Goal: Information Seeking & Learning: Learn about a topic

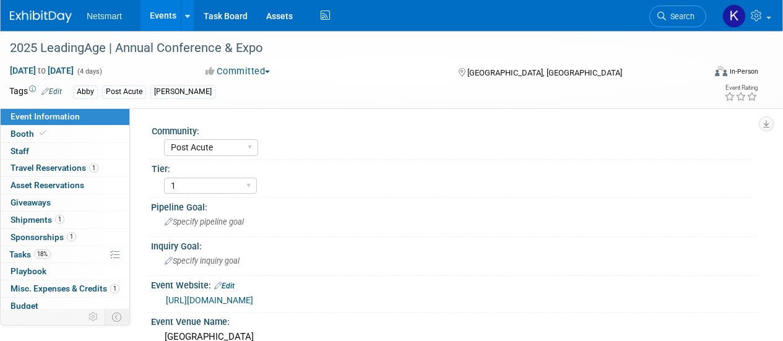
select select "Post Acute"
select select "1"
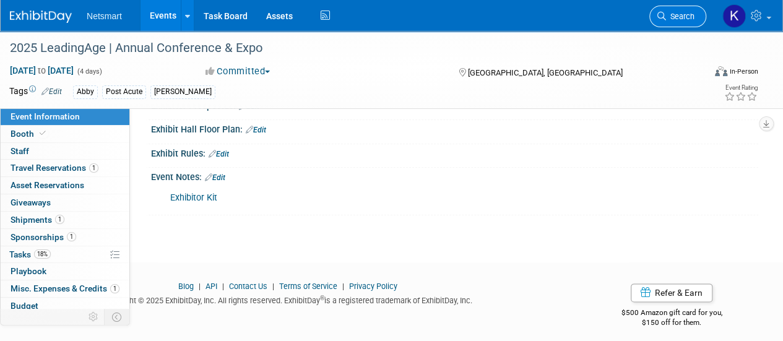
click at [659, 18] on icon at bounding box center [661, 16] width 9 height 9
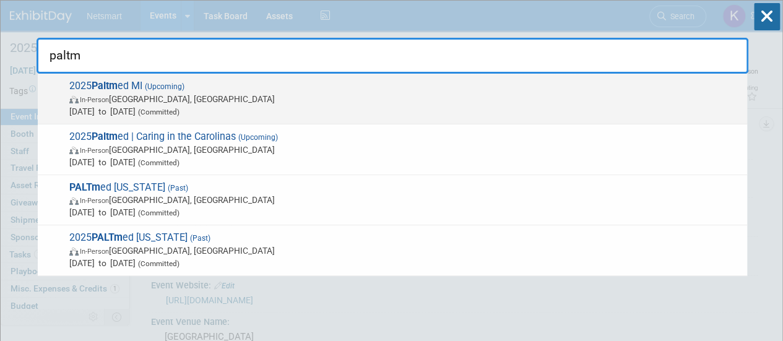
type input "paltm"
click at [325, 103] on span "In-Person [GEOGRAPHIC_DATA], [GEOGRAPHIC_DATA]" at bounding box center [405, 99] width 672 height 12
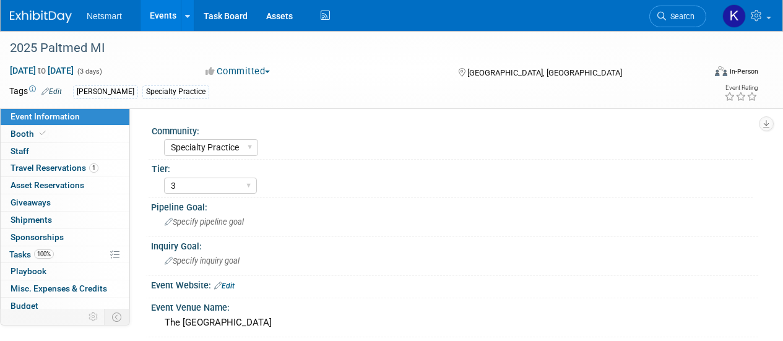
select select "Specialty Practice"
select select "3"
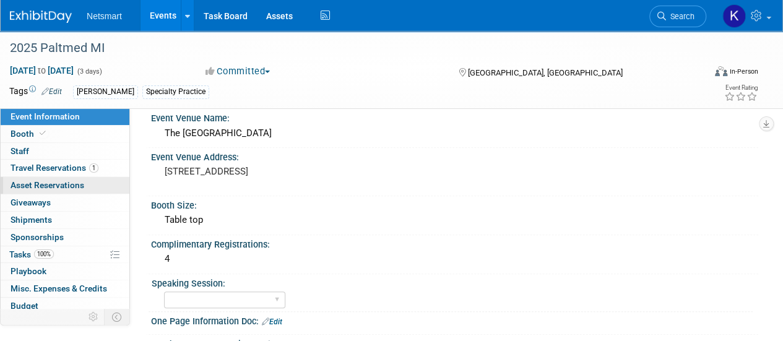
scroll to position [186, 0]
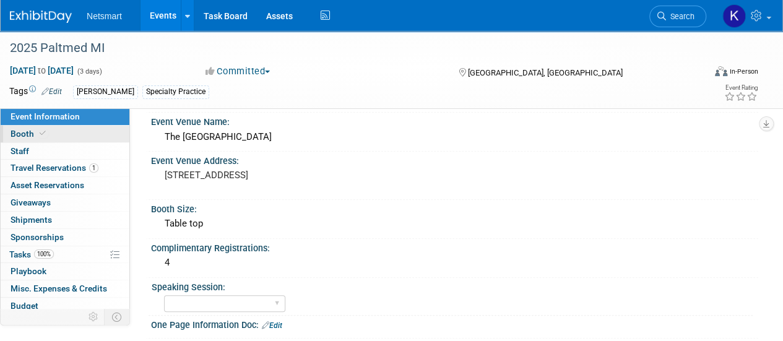
click at [66, 129] on link "Booth" at bounding box center [65, 134] width 129 height 17
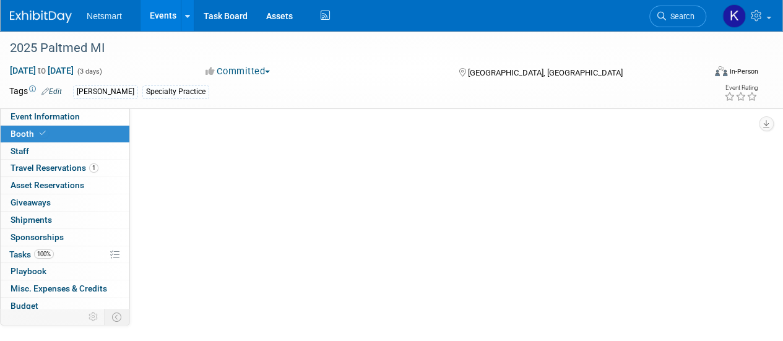
scroll to position [0, 0]
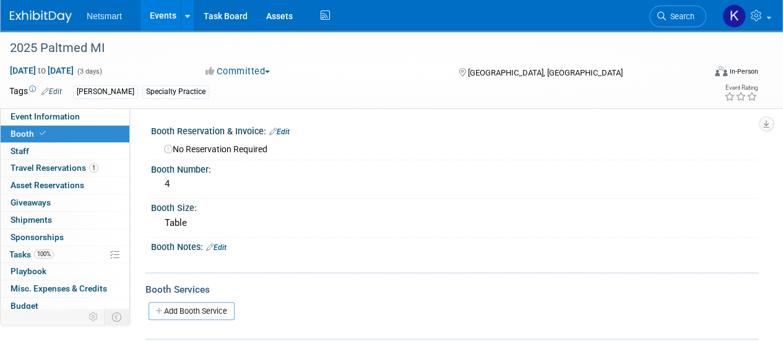
click at [64, 105] on div "2025 Paltmed MI Sep 26, 2025 to Sep 28, 2025 (3 days) Sep 26, 2025 to Sep 28, 2…" at bounding box center [391, 69] width 783 height 77
click at [67, 113] on span "Event Information" at bounding box center [45, 116] width 69 height 10
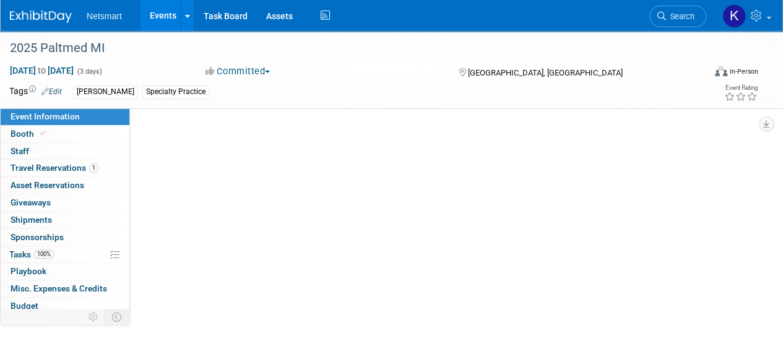
select select "Specialty Practice"
select select "3"
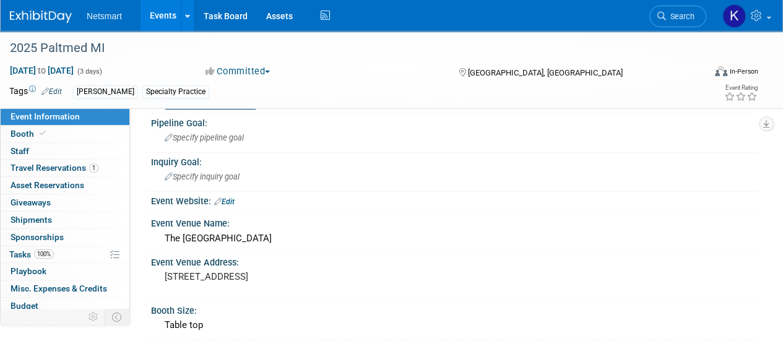
scroll to position [186, 0]
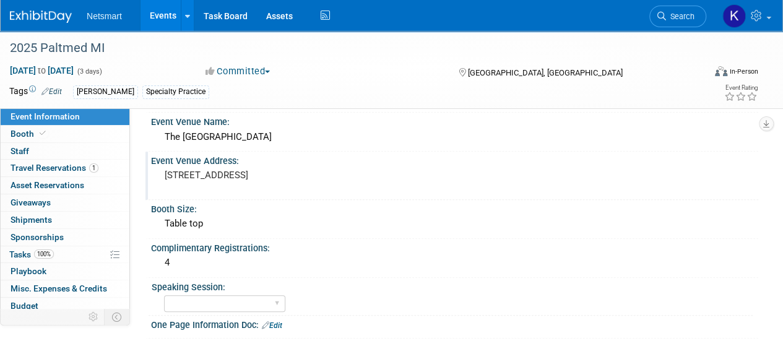
click at [196, 179] on pre "3500 S State Street, Ann Arbor, MI 48108" at bounding box center [278, 175] width 226 height 11
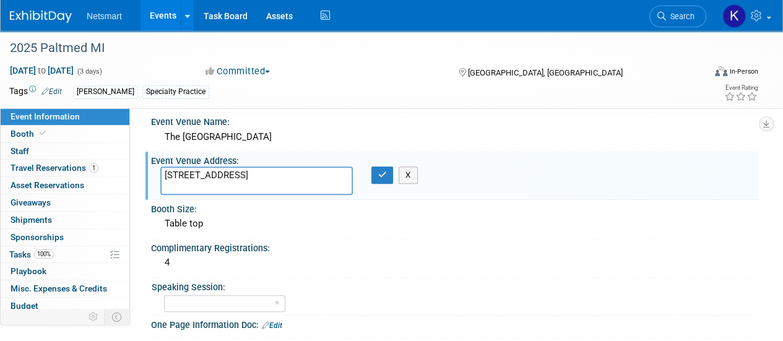
click at [196, 179] on textarea "3500 S State Street, Ann Arbor, MI 48108" at bounding box center [256, 181] width 193 height 28
click at [661, 24] on link "Search" at bounding box center [677, 17] width 57 height 22
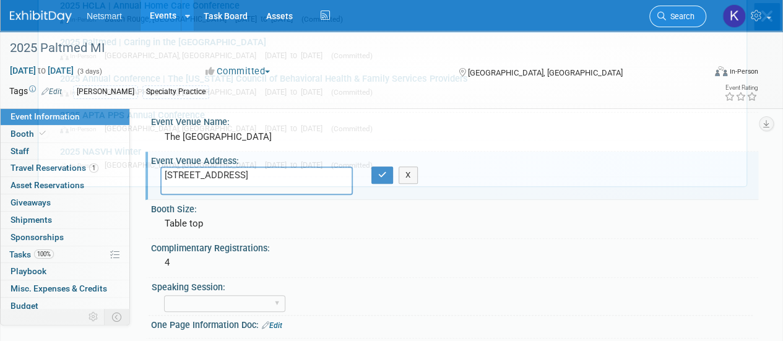
scroll to position [0, 0]
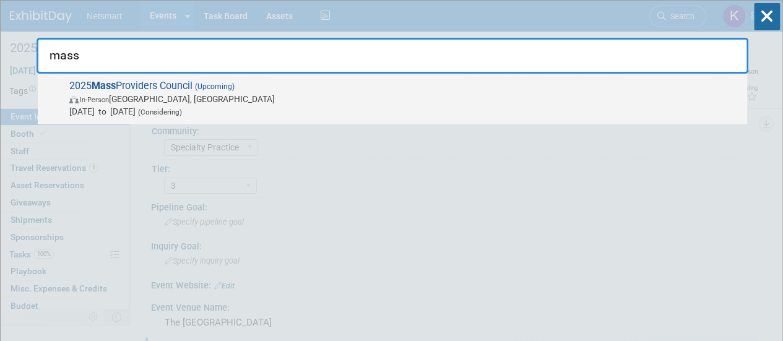
type input "mass"
click at [157, 85] on span "2025 Mass Providers Council (Upcoming) In-Person Boston, MA Oct 6, 2025 to Oct …" at bounding box center [403, 99] width 675 height 38
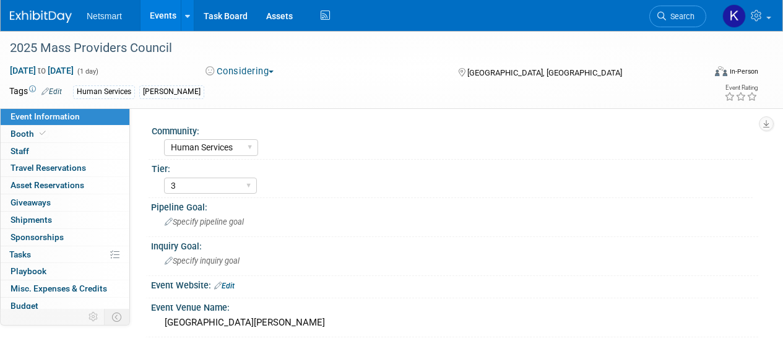
select select "Human Services"
select select "3"
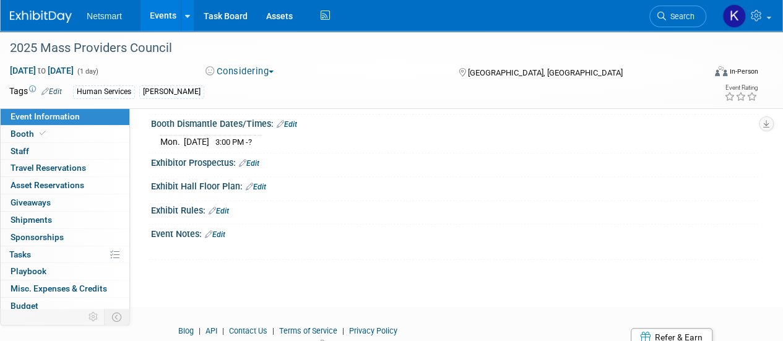
scroll to position [495, 0]
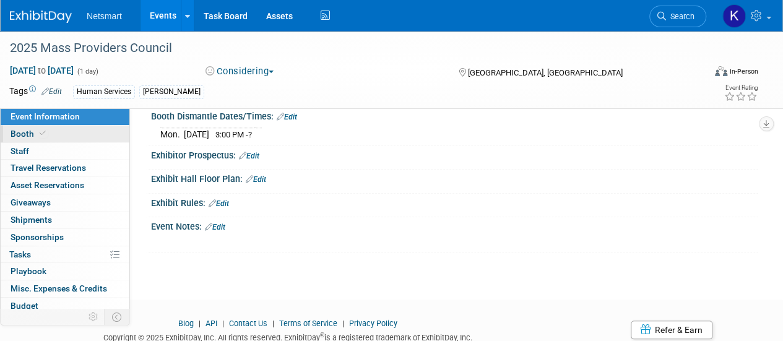
click at [41, 127] on link "Booth" at bounding box center [65, 134] width 129 height 17
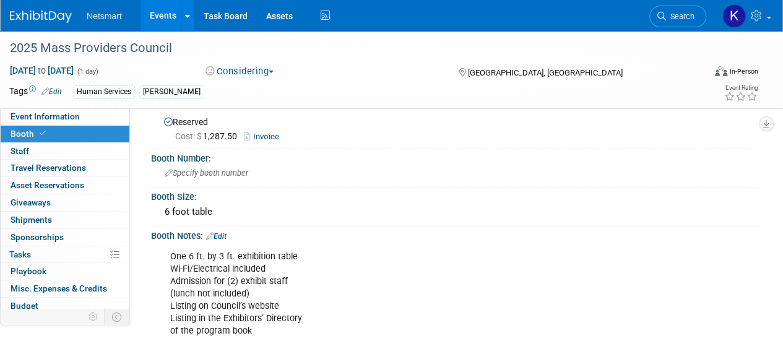
scroll to position [0, 0]
